Goal: Find specific page/section: Find specific page/section

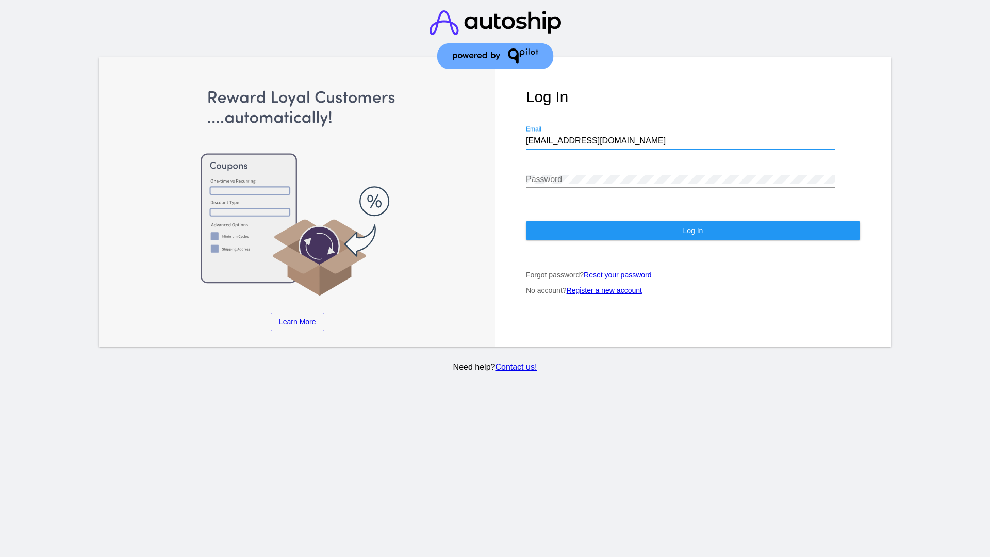
type input "[EMAIL_ADDRESS][DOMAIN_NAME]"
click at [692, 230] on span "Log In" at bounding box center [693, 230] width 20 height 8
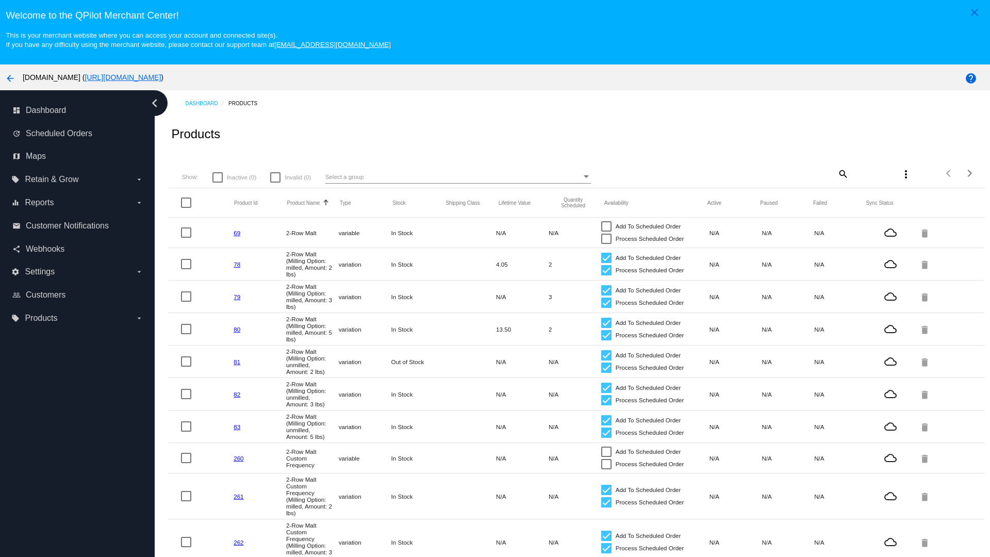
click at [842, 173] on mat-icon "search" at bounding box center [842, 174] width 12 height 16
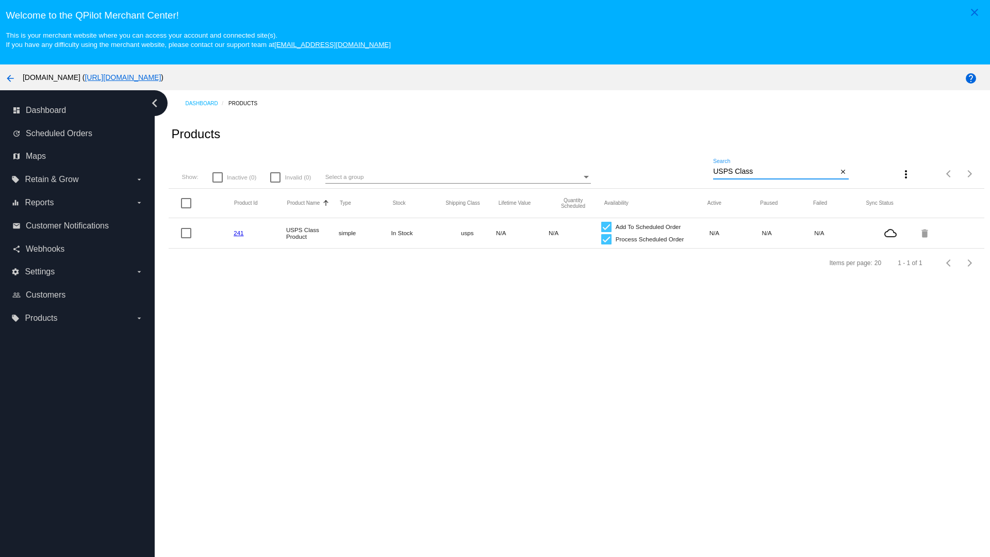
type input "Variable Enable"
